Goal: Book appointment/travel/reservation

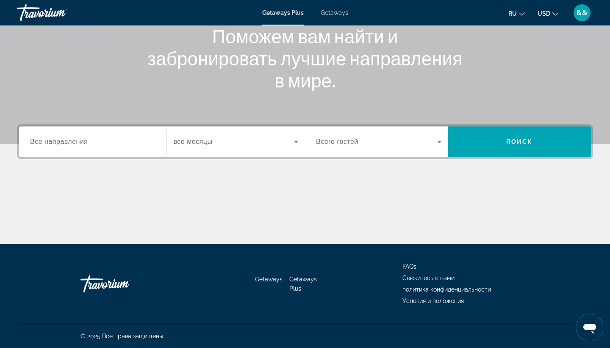
scroll to position [111, 0]
click at [89, 141] on input "Destination Все направления" at bounding box center [92, 142] width 125 height 10
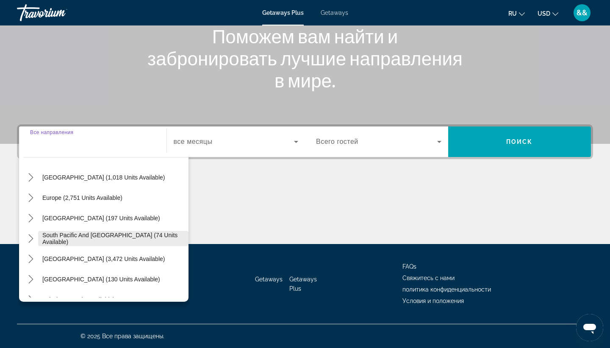
scroll to position [86, 0]
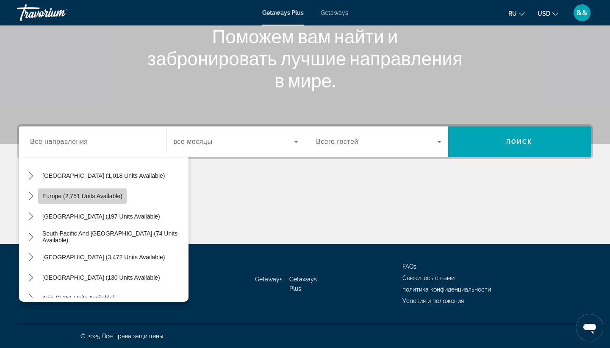
click at [98, 194] on span "Europe (2,751 units available)" at bounding box center [82, 195] width 80 height 7
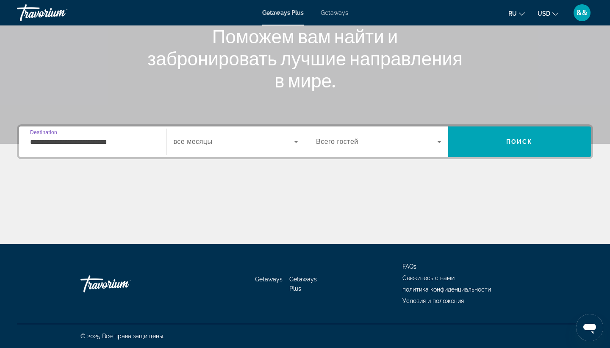
click at [121, 143] on input "**********" at bounding box center [92, 142] width 125 height 10
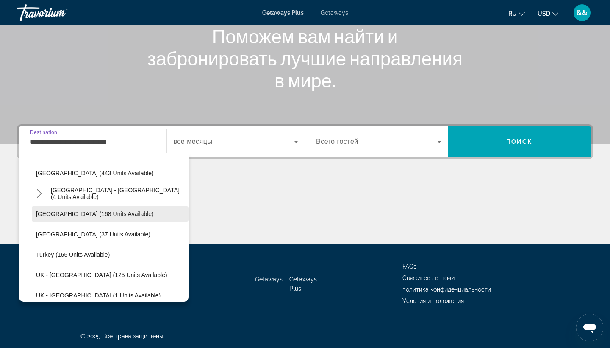
scroll to position [398, 0]
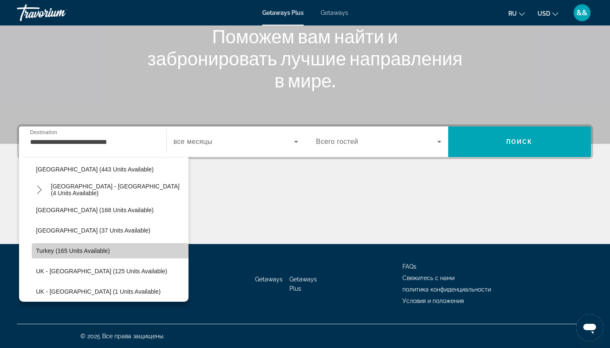
click at [95, 251] on span "Turkey (165 units available)" at bounding box center [73, 250] width 74 height 7
type input "**********"
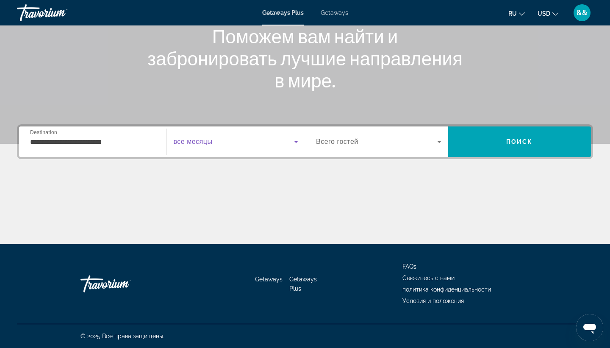
click at [297, 142] on icon "Search widget" at bounding box center [296, 142] width 4 height 2
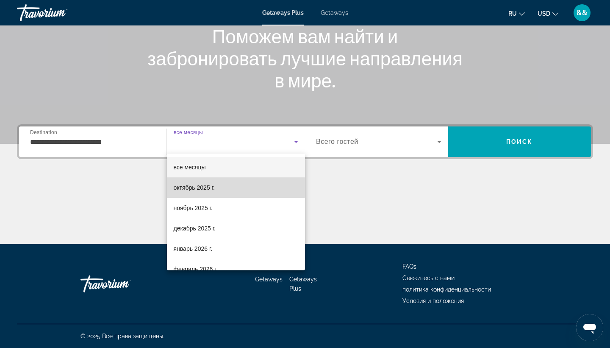
click at [210, 187] on span "октябрь 2025 г." at bounding box center [194, 187] width 41 height 10
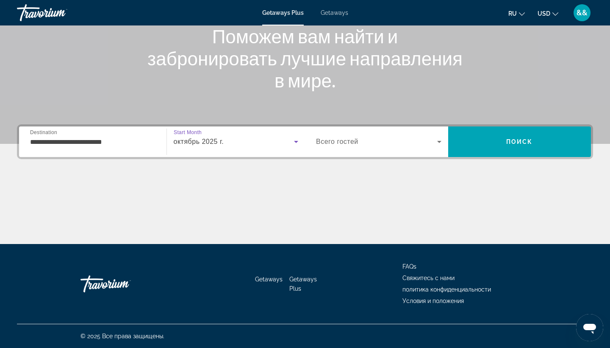
click at [440, 140] on icon "Search widget" at bounding box center [440, 141] width 10 height 10
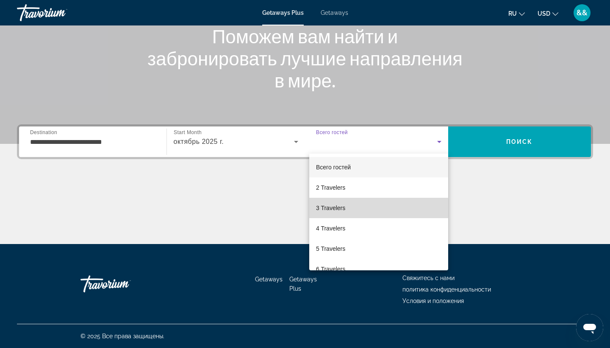
click at [347, 208] on mat-option "3 Travelers" at bounding box center [378, 208] width 139 height 20
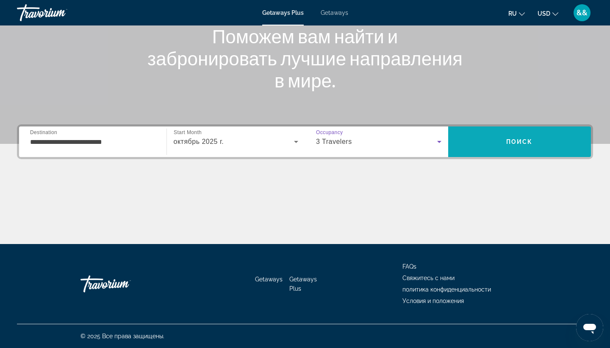
click at [538, 142] on span "Search" at bounding box center [519, 141] width 143 height 20
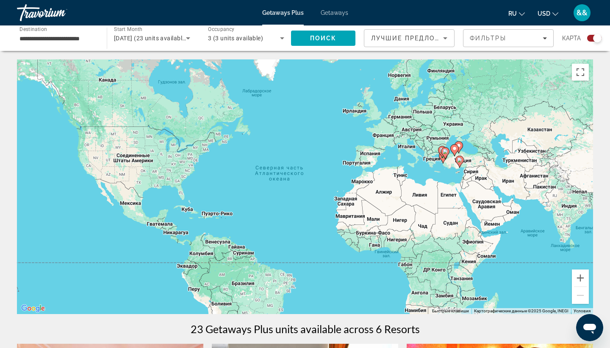
click at [79, 36] on input "**********" at bounding box center [57, 38] width 76 height 10
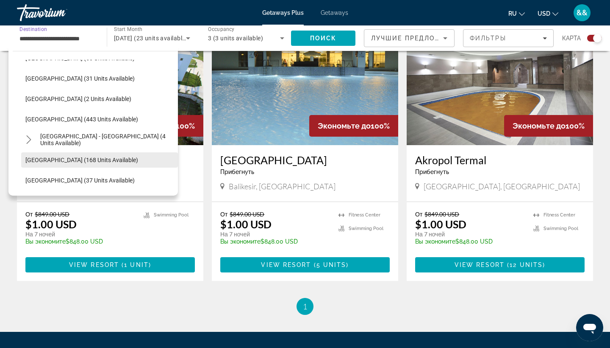
scroll to position [340, 0]
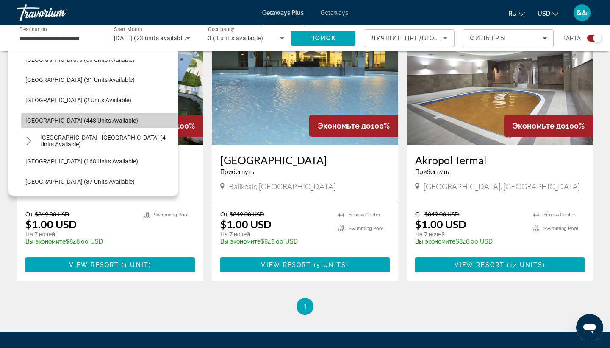
click at [62, 121] on span "[GEOGRAPHIC_DATA] (443 units available)" at bounding box center [81, 120] width 113 height 7
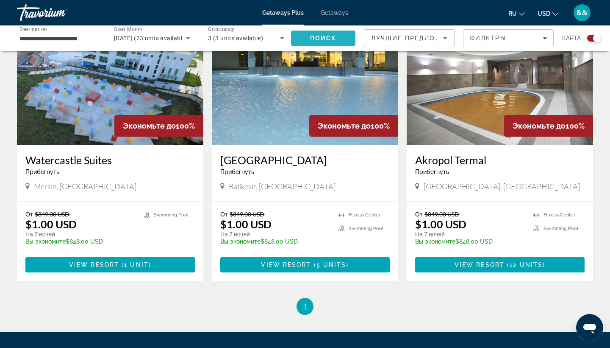
click at [337, 38] on span "Search" at bounding box center [323, 38] width 64 height 20
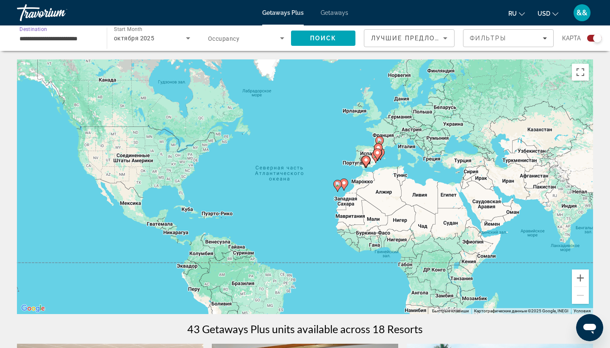
click at [81, 39] on input "**********" at bounding box center [57, 38] width 76 height 10
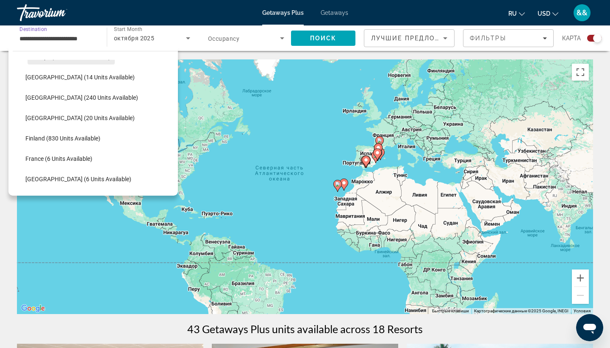
scroll to position [127, 0]
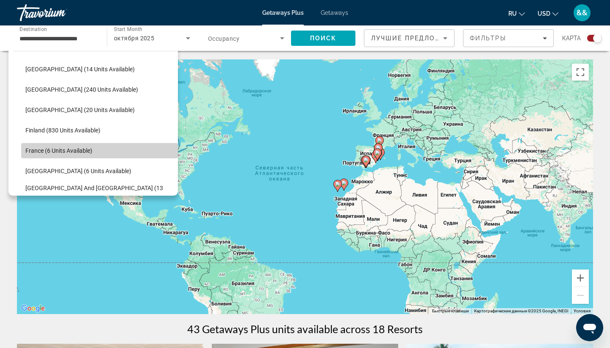
click at [61, 153] on span "France (6 units available)" at bounding box center [58, 150] width 67 height 7
type input "**********"
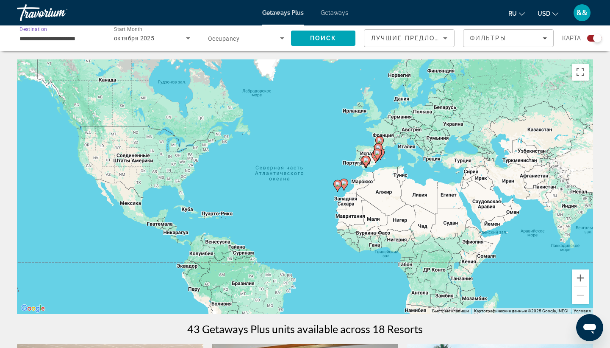
click at [188, 38] on icon "Search widget" at bounding box center [188, 38] width 4 height 2
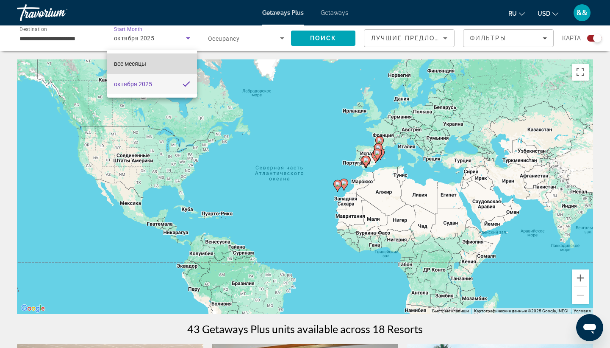
click at [148, 64] on mat-option "все месяцы" at bounding box center [152, 63] width 90 height 20
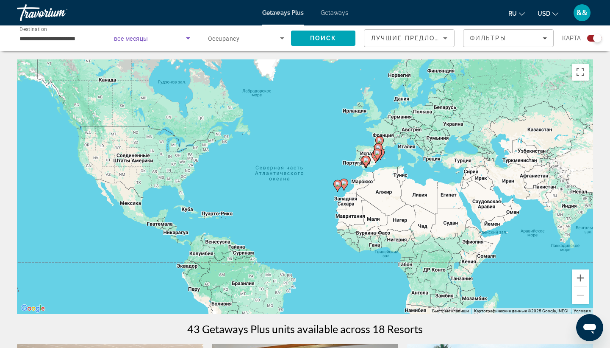
click at [187, 41] on icon "Search widget" at bounding box center [188, 38] width 10 height 10
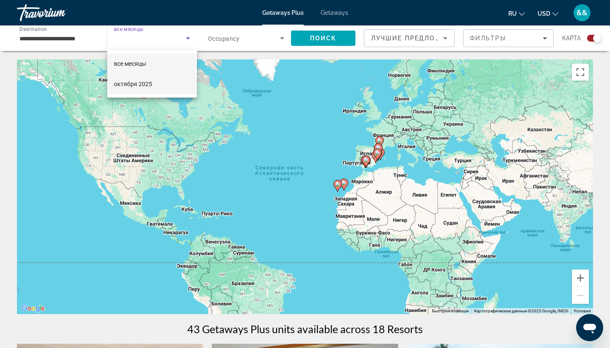
scroll to position [0, 0]
click at [142, 84] on span "октября 2025" at bounding box center [133, 84] width 38 height 10
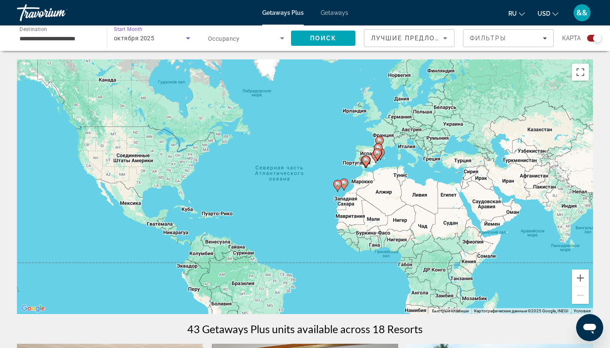
click at [137, 37] on span "октября 2025" at bounding box center [134, 38] width 40 height 7
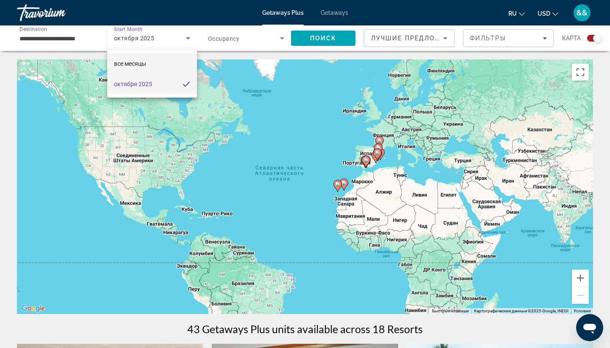
click at [131, 64] on span "все месяцы" at bounding box center [130, 63] width 32 height 7
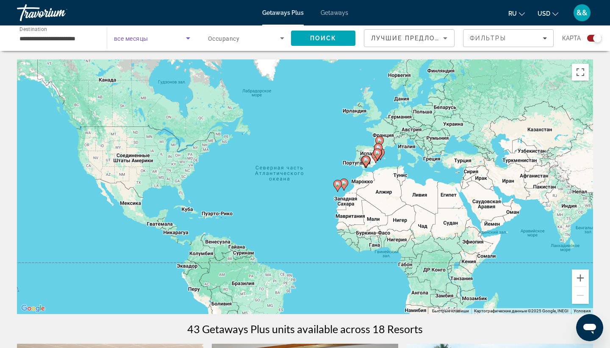
click at [282, 39] on icon "Search widget" at bounding box center [282, 38] width 4 height 2
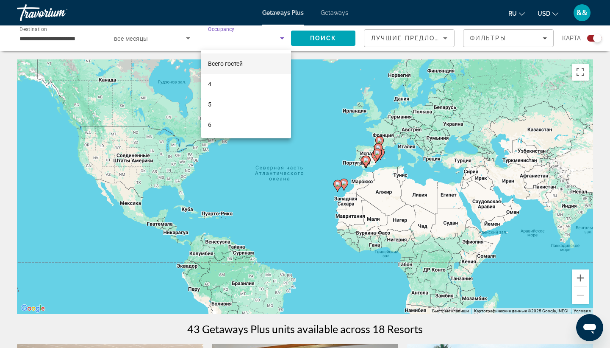
click at [227, 42] on div at bounding box center [305, 174] width 610 height 348
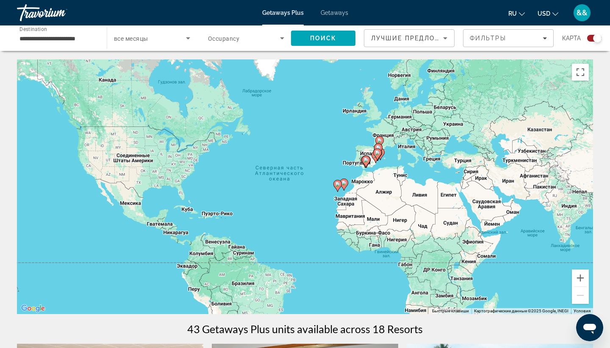
click at [230, 41] on span "Occupancy" at bounding box center [223, 38] width 31 height 7
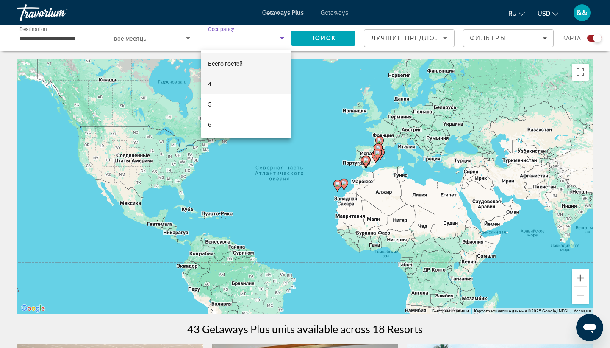
click at [215, 84] on mat-option "4" at bounding box center [246, 84] width 90 height 20
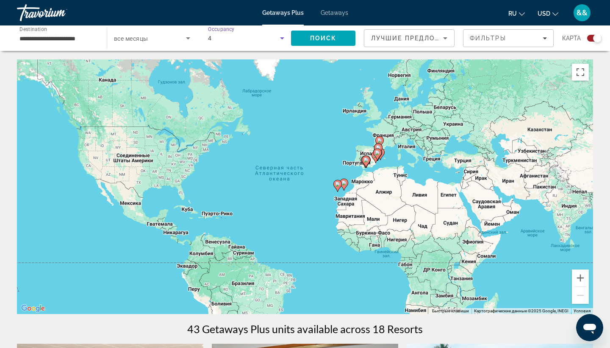
click at [189, 39] on icon "Search widget" at bounding box center [188, 38] width 10 height 10
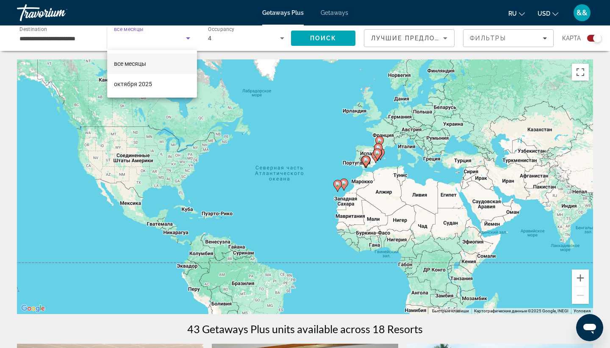
click at [189, 39] on div at bounding box center [305, 174] width 610 height 348
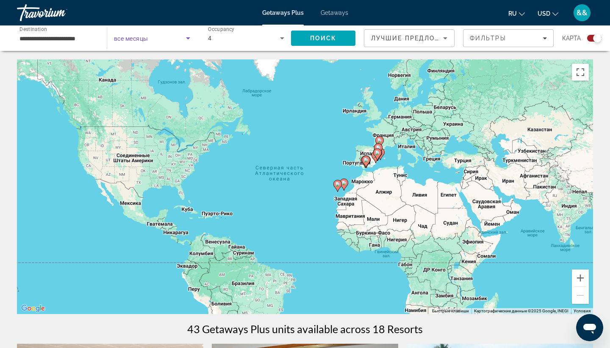
click at [166, 38] on span "Search widget" at bounding box center [150, 38] width 72 height 10
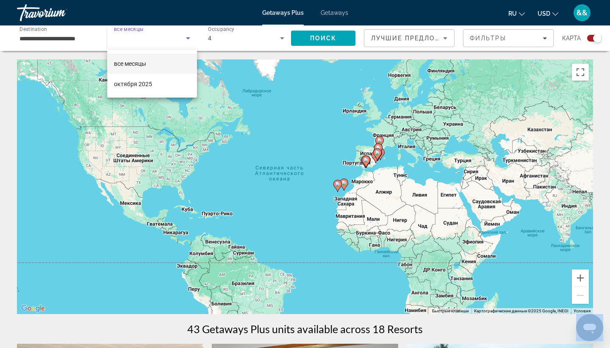
click at [166, 38] on div at bounding box center [305, 174] width 610 height 348
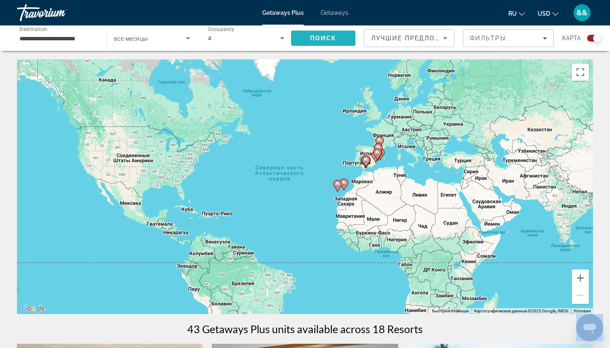
click at [345, 36] on span "Search" at bounding box center [323, 38] width 64 height 20
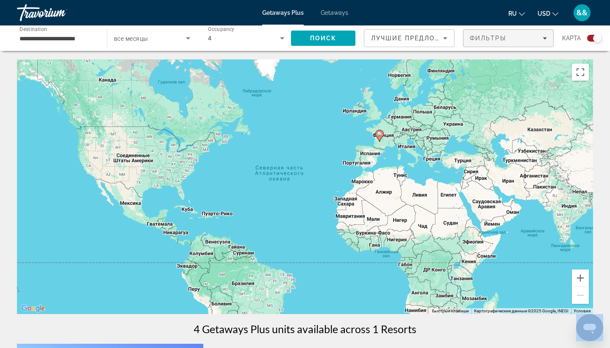
click at [545, 39] on icon "Filters" at bounding box center [545, 38] width 4 height 4
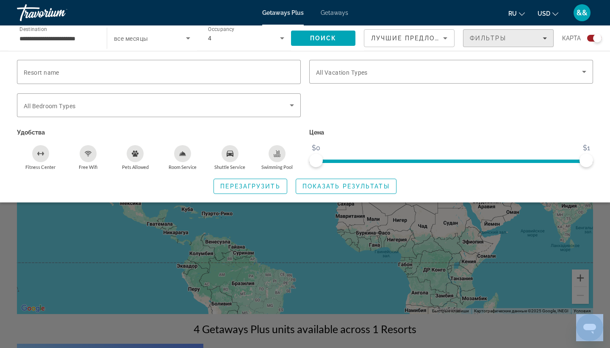
click at [545, 39] on icon "Filters" at bounding box center [545, 38] width 4 height 4
